Goal: Transaction & Acquisition: Download file/media

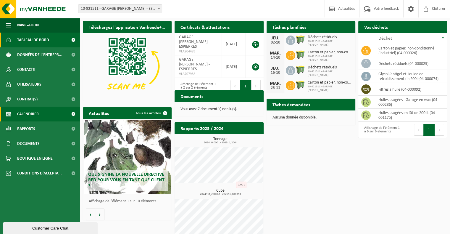
click at [25, 117] on span "Calendrier" at bounding box center [28, 114] width 22 height 15
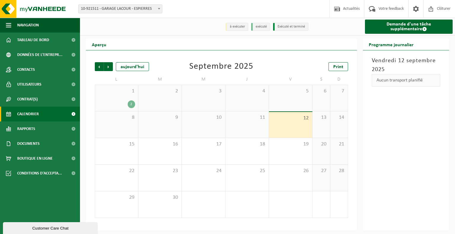
click at [134, 104] on div "2" at bounding box center [131, 104] width 7 height 8
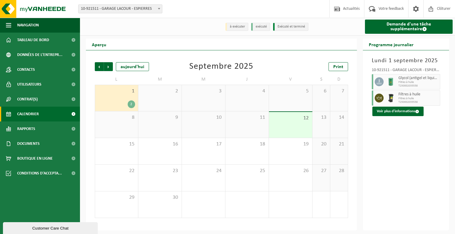
click at [385, 149] on div "[DATE] 10-921511 - GARAGE LACOUR - ESPIERRES Glycol (antigel et liquide de refr…" at bounding box center [406, 140] width 86 height 180
click at [107, 69] on span "Suivant" at bounding box center [108, 66] width 9 height 9
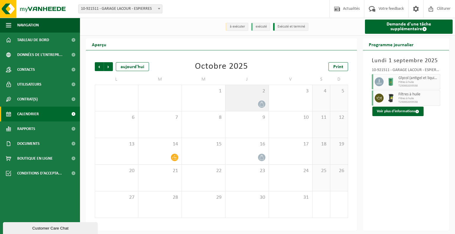
click at [235, 103] on div at bounding box center [246, 104] width 37 height 8
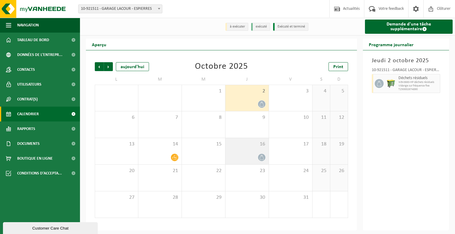
click at [243, 158] on div at bounding box center [246, 157] width 37 height 8
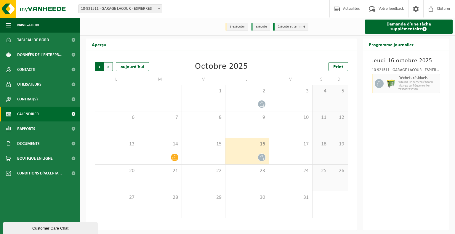
click at [109, 67] on span "Suivant" at bounding box center [108, 66] width 9 height 9
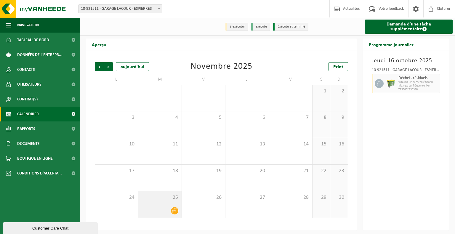
click at [154, 205] on div "25" at bounding box center [159, 204] width 43 height 26
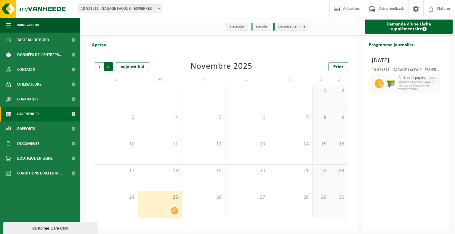
click at [102, 69] on span "Précédent" at bounding box center [99, 66] width 9 height 9
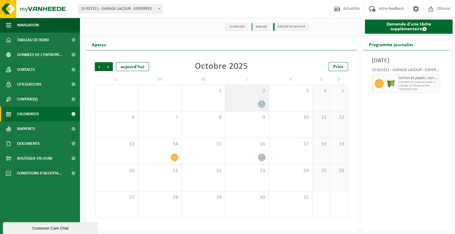
click at [252, 102] on div at bounding box center [246, 104] width 37 height 8
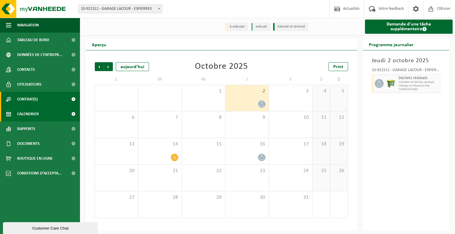
click at [38, 99] on span "Contrat(s)" at bounding box center [27, 99] width 20 height 15
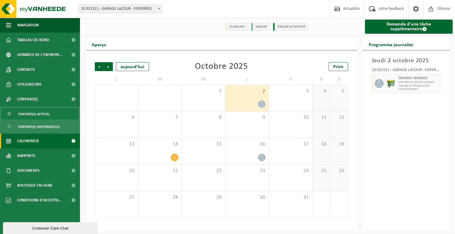
click at [38, 115] on span "Contrat(s) actif(s)" at bounding box center [33, 113] width 31 height 11
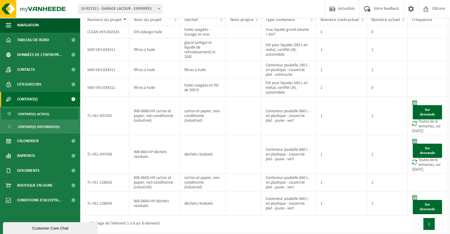
scroll to position [34, 0]
click at [385, 218] on div "Premier Précédent 1 Suivant Dernier" at bounding box center [356, 223] width 182 height 17
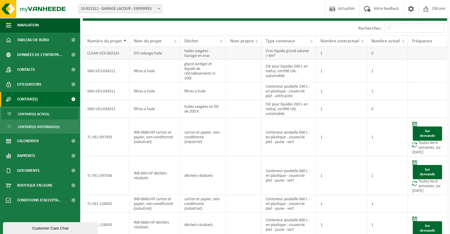
scroll to position [0, 0]
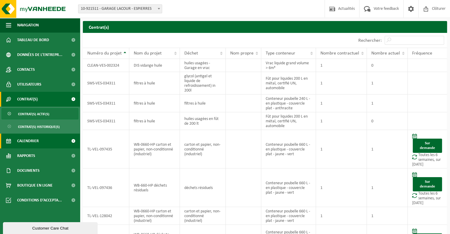
click at [52, 144] on link "Calendrier" at bounding box center [40, 140] width 80 height 15
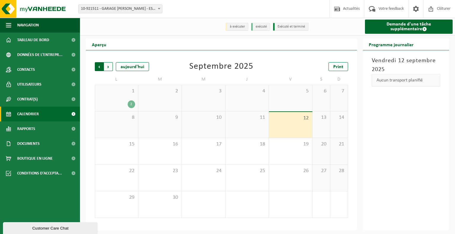
click at [107, 67] on span "Suivant" at bounding box center [108, 66] width 9 height 9
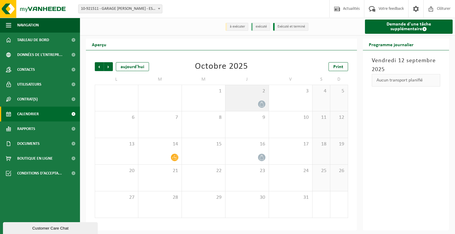
click at [234, 105] on div at bounding box center [246, 104] width 37 height 8
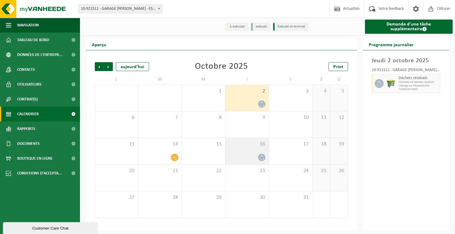
click at [252, 149] on div "16" at bounding box center [246, 151] width 43 height 26
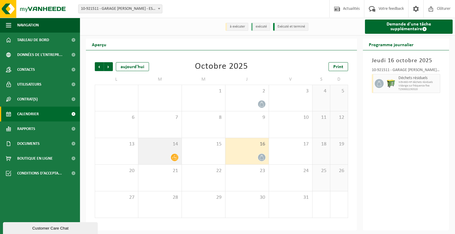
click at [162, 153] on div "14" at bounding box center [159, 151] width 43 height 26
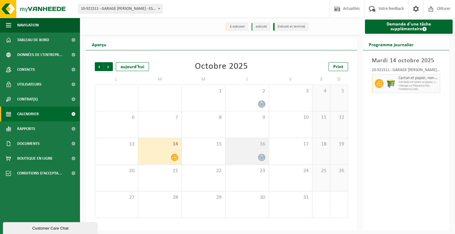
drag, startPoint x: 243, startPoint y: 145, endPoint x: 241, endPoint y: 139, distance: 6.2
click at [243, 145] on span "16" at bounding box center [246, 144] width 37 height 7
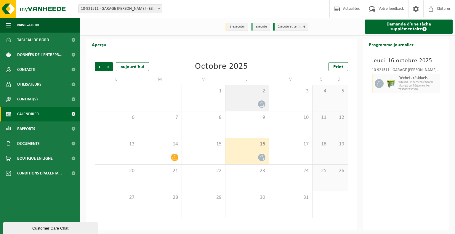
click at [234, 101] on div at bounding box center [246, 104] width 37 height 8
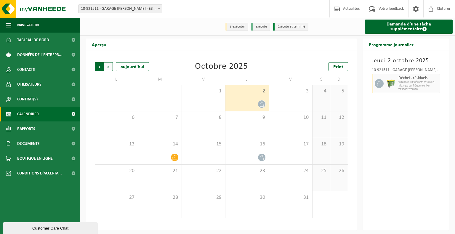
click at [110, 69] on span "Suivant" at bounding box center [108, 66] width 9 height 9
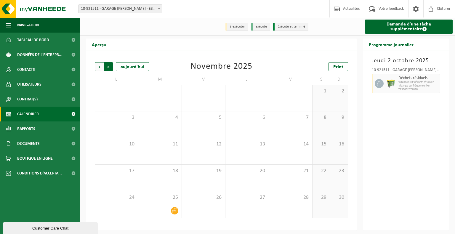
click at [98, 67] on span "Précédent" at bounding box center [99, 66] width 9 height 9
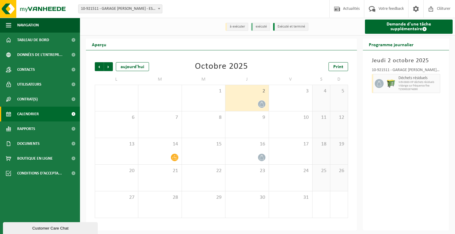
click at [98, 67] on span "Précédent" at bounding box center [99, 66] width 9 height 9
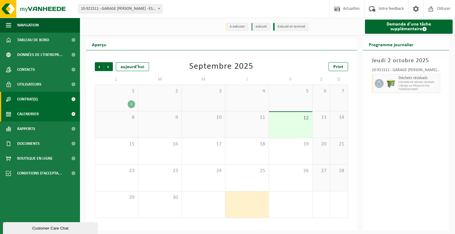
click at [47, 98] on link "Contrat(s)" at bounding box center [40, 99] width 80 height 15
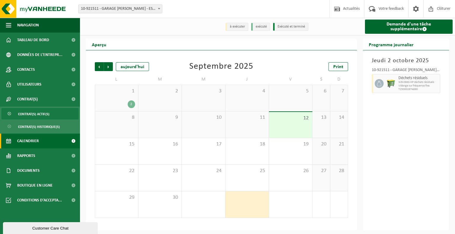
click at [32, 117] on span "Contrat(s) actif(s)" at bounding box center [33, 113] width 31 height 11
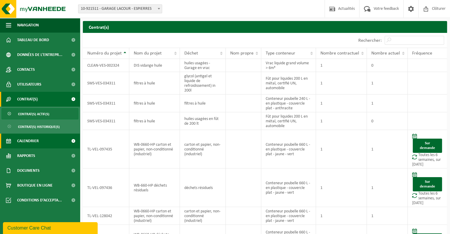
click at [39, 140] on link "Calendrier" at bounding box center [40, 140] width 80 height 15
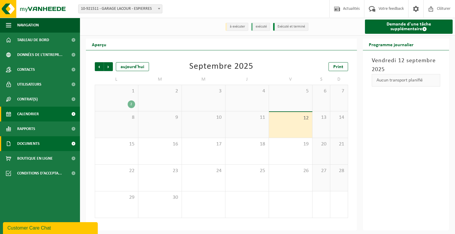
click at [50, 140] on link "Documents" at bounding box center [40, 143] width 80 height 15
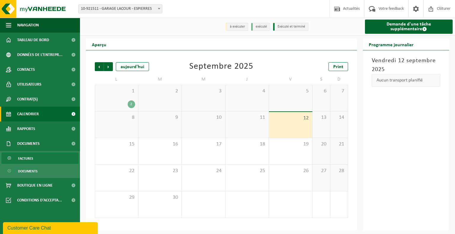
click at [22, 159] on span "Factures" at bounding box center [25, 158] width 15 height 11
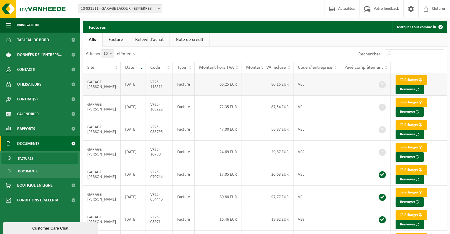
click at [402, 80] on link "Télécharger" at bounding box center [411, 79] width 31 height 9
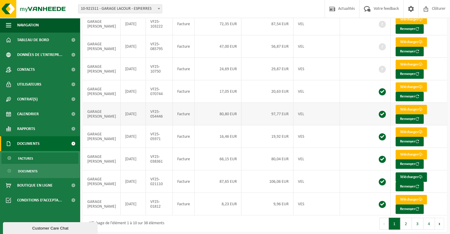
scroll to position [84, 0]
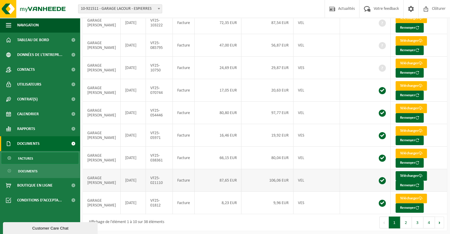
click at [243, 176] on td "106,06 EUR" at bounding box center [267, 180] width 52 height 22
click at [401, 175] on link "Télécharger" at bounding box center [411, 175] width 31 height 9
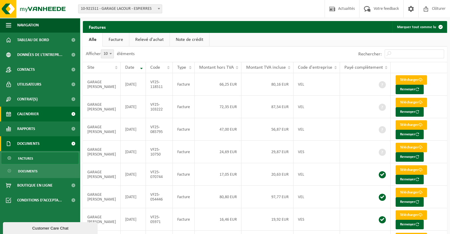
click at [36, 115] on span "Calendrier" at bounding box center [28, 114] width 22 height 15
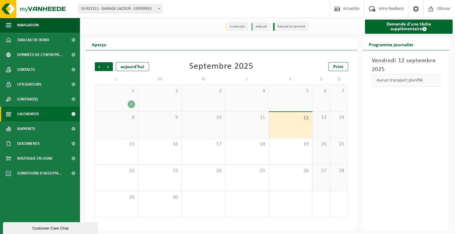
click at [109, 70] on span "Suivant" at bounding box center [108, 66] width 9 height 9
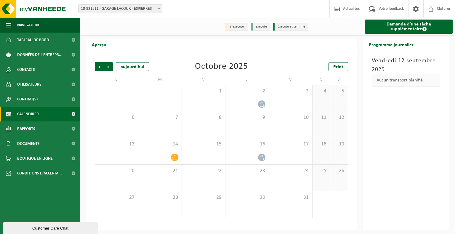
click at [348, 128] on div "Précédent Suivant [DATE] [DATE] Print L M M J V S D 29 30 1 2 3 4 5 6 7 8 9 10 …" at bounding box center [221, 139] width 259 height 167
click at [109, 70] on span "Suivant" at bounding box center [108, 66] width 9 height 9
click at [96, 70] on span "Précédent" at bounding box center [99, 66] width 9 height 9
click at [347, 77] on td "D" at bounding box center [339, 79] width 18 height 11
